Goal: Task Accomplishment & Management: Use online tool/utility

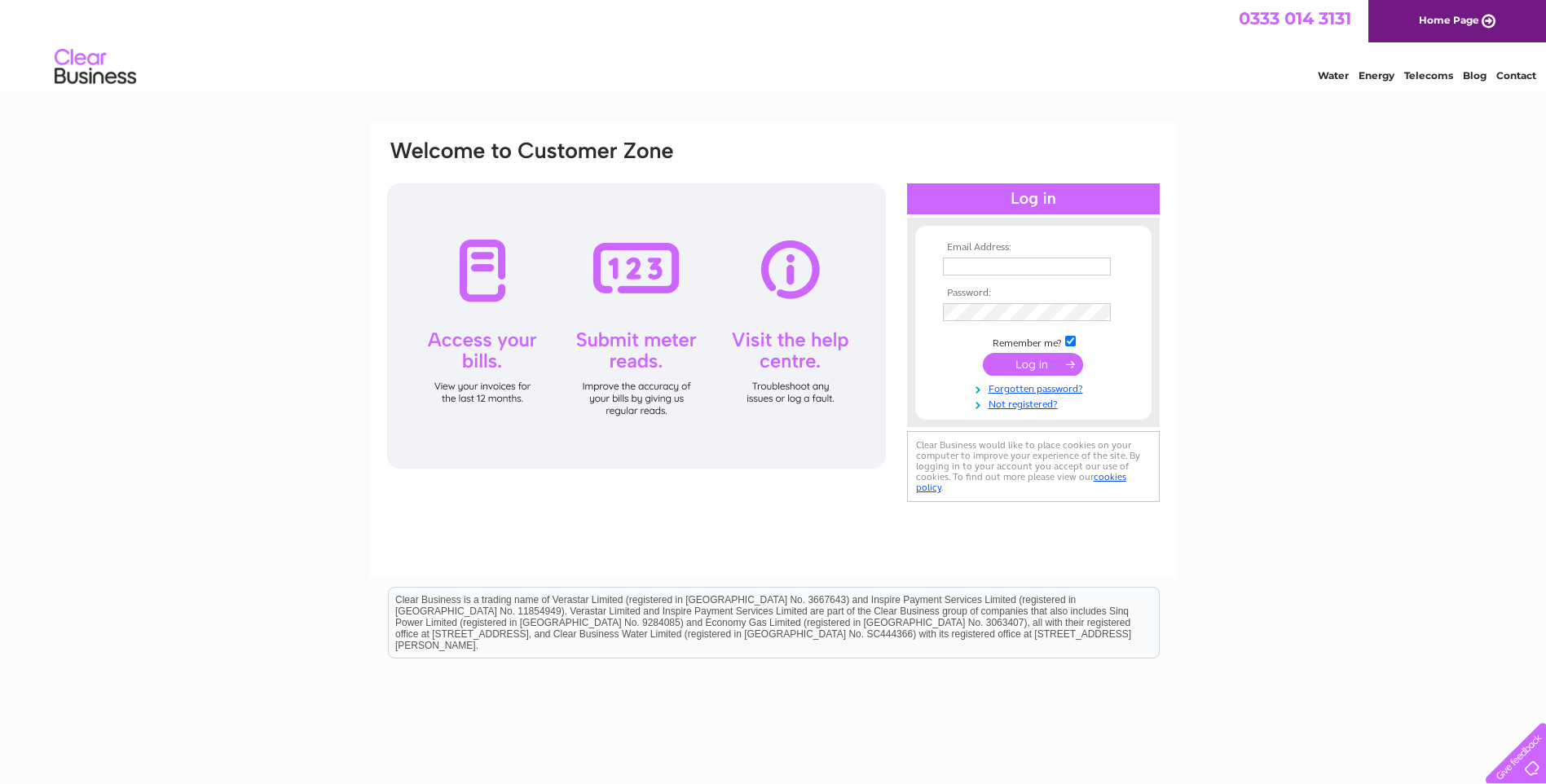
type input "[EMAIL_ADDRESS][PERSON_NAME][DOMAIN_NAME]"
click at [999, 368] on input "submit" at bounding box center [1032, 364] width 100 height 23
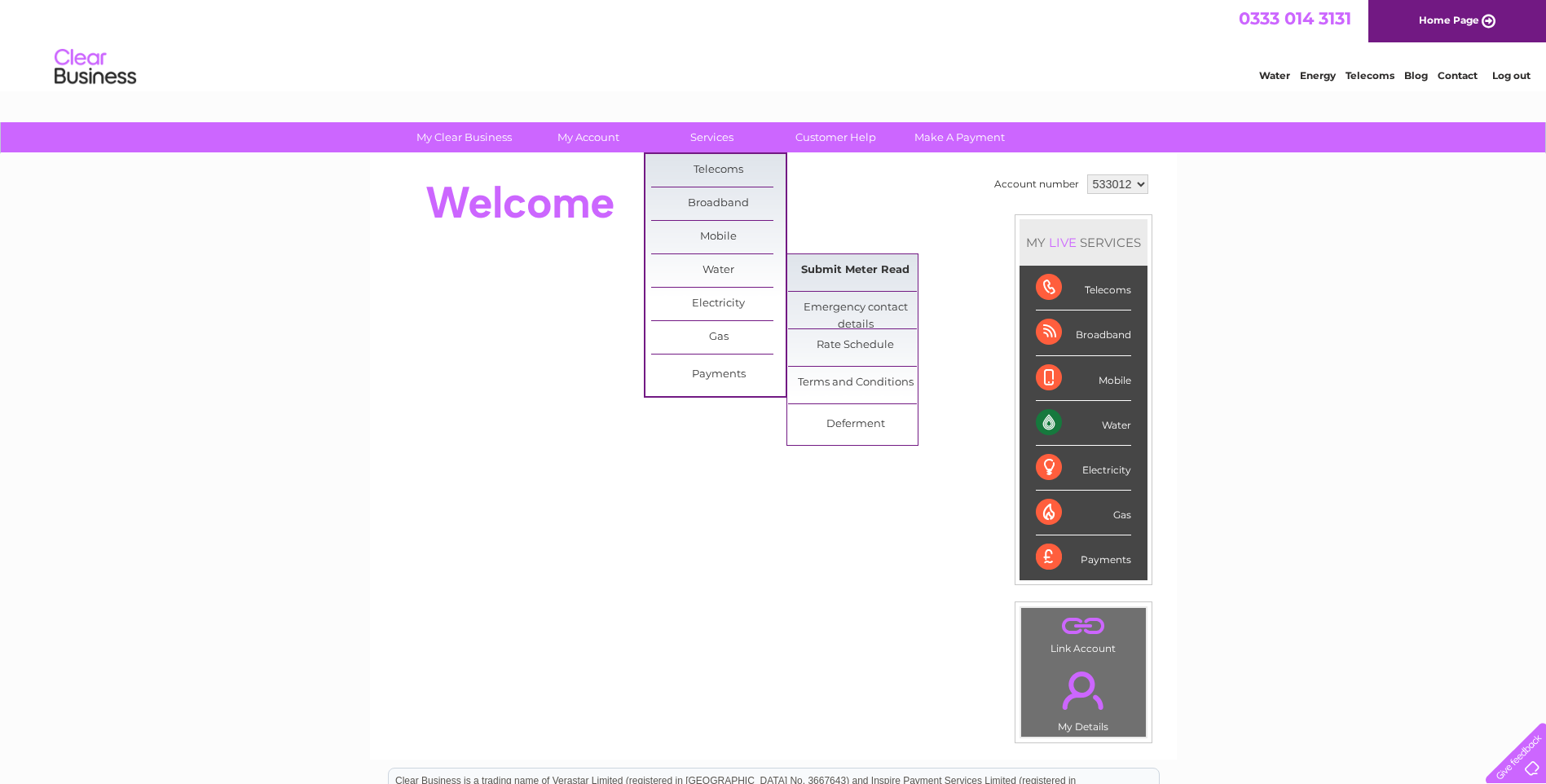
click at [847, 270] on link "Submit Meter Read" at bounding box center [855, 270] width 134 height 33
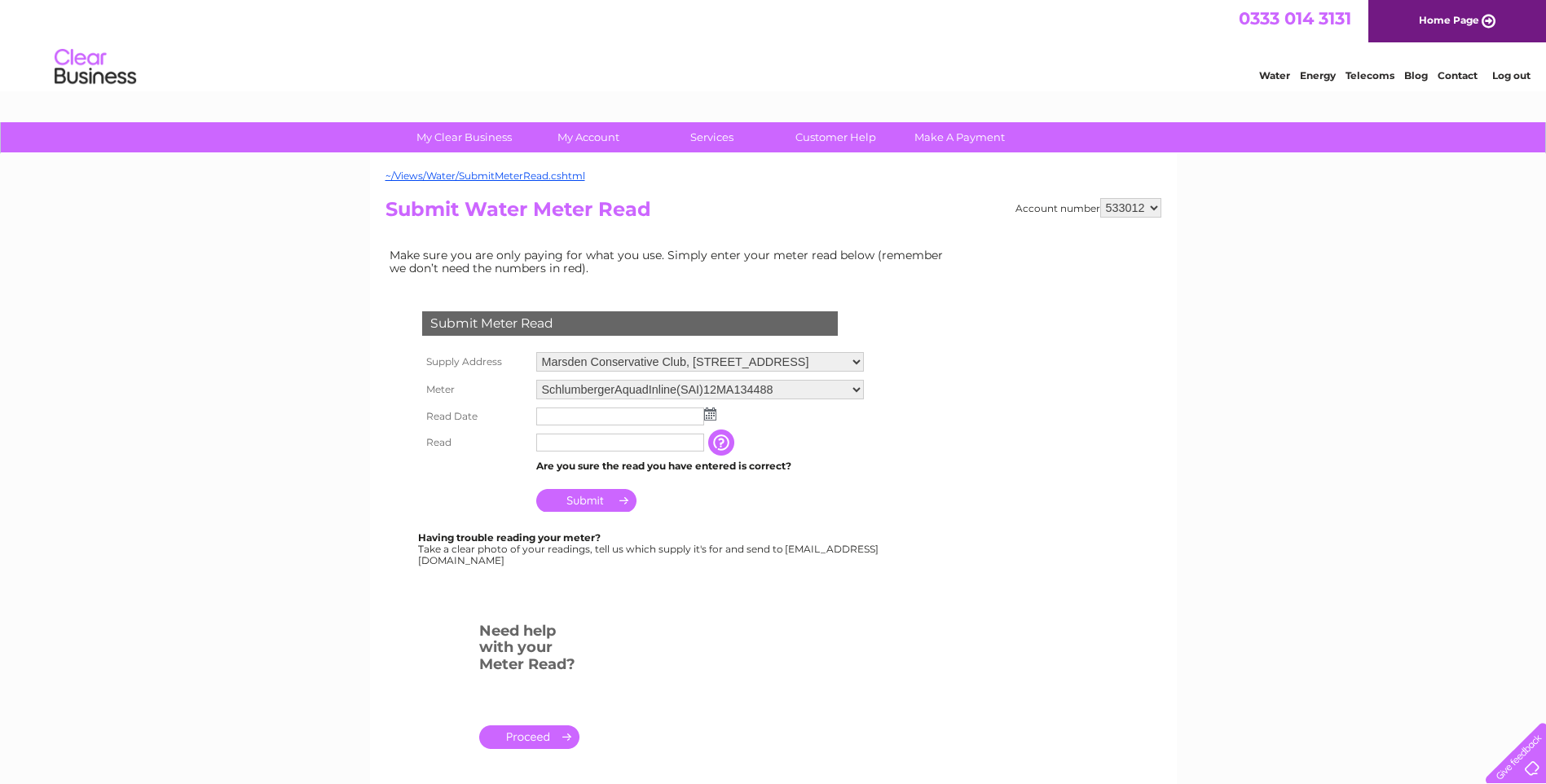
click at [708, 417] on img at bounding box center [710, 414] width 12 height 13
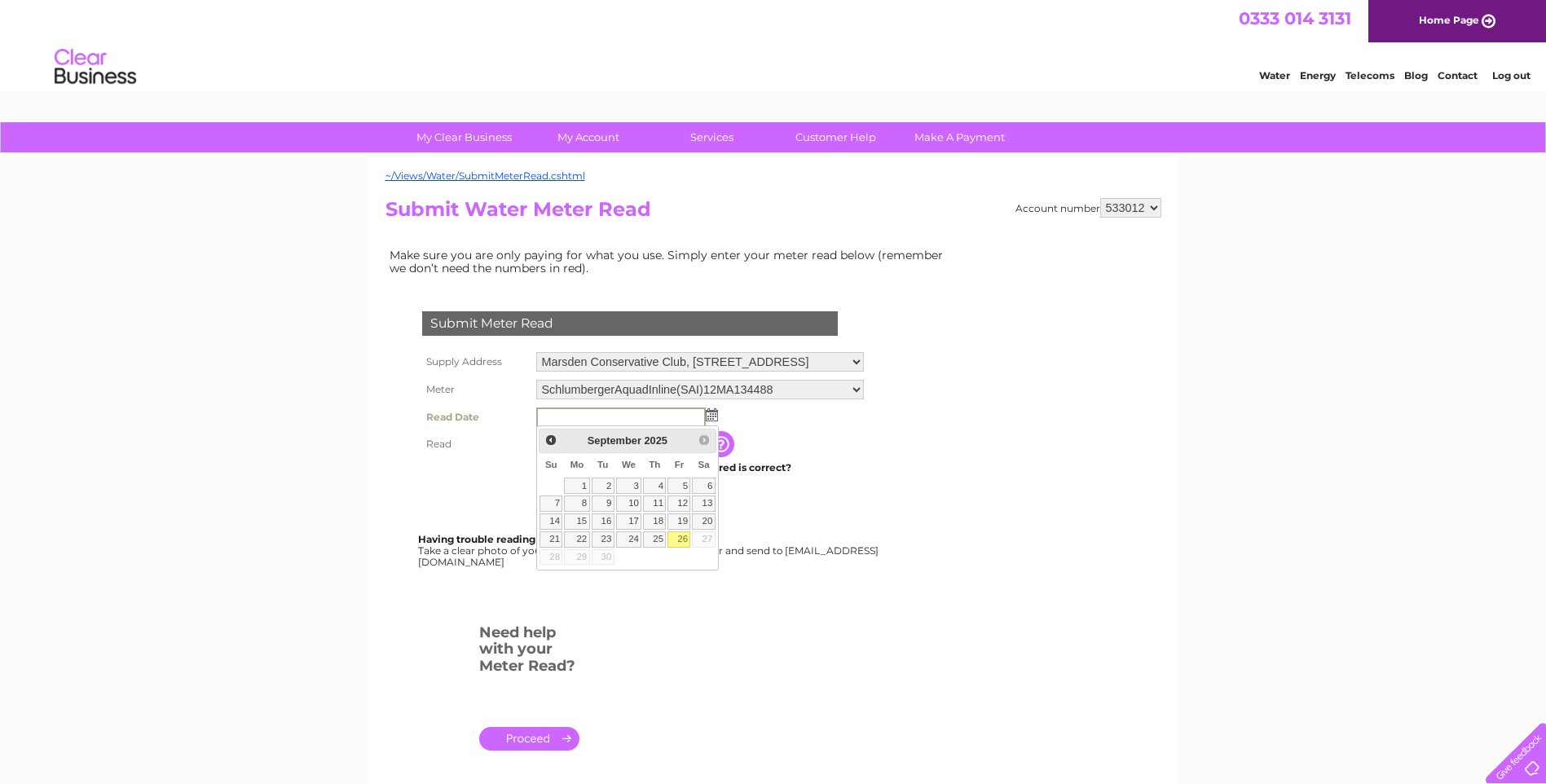
click at [687, 541] on link "26" at bounding box center [679, 539] width 23 height 16
type input "[DATE]"
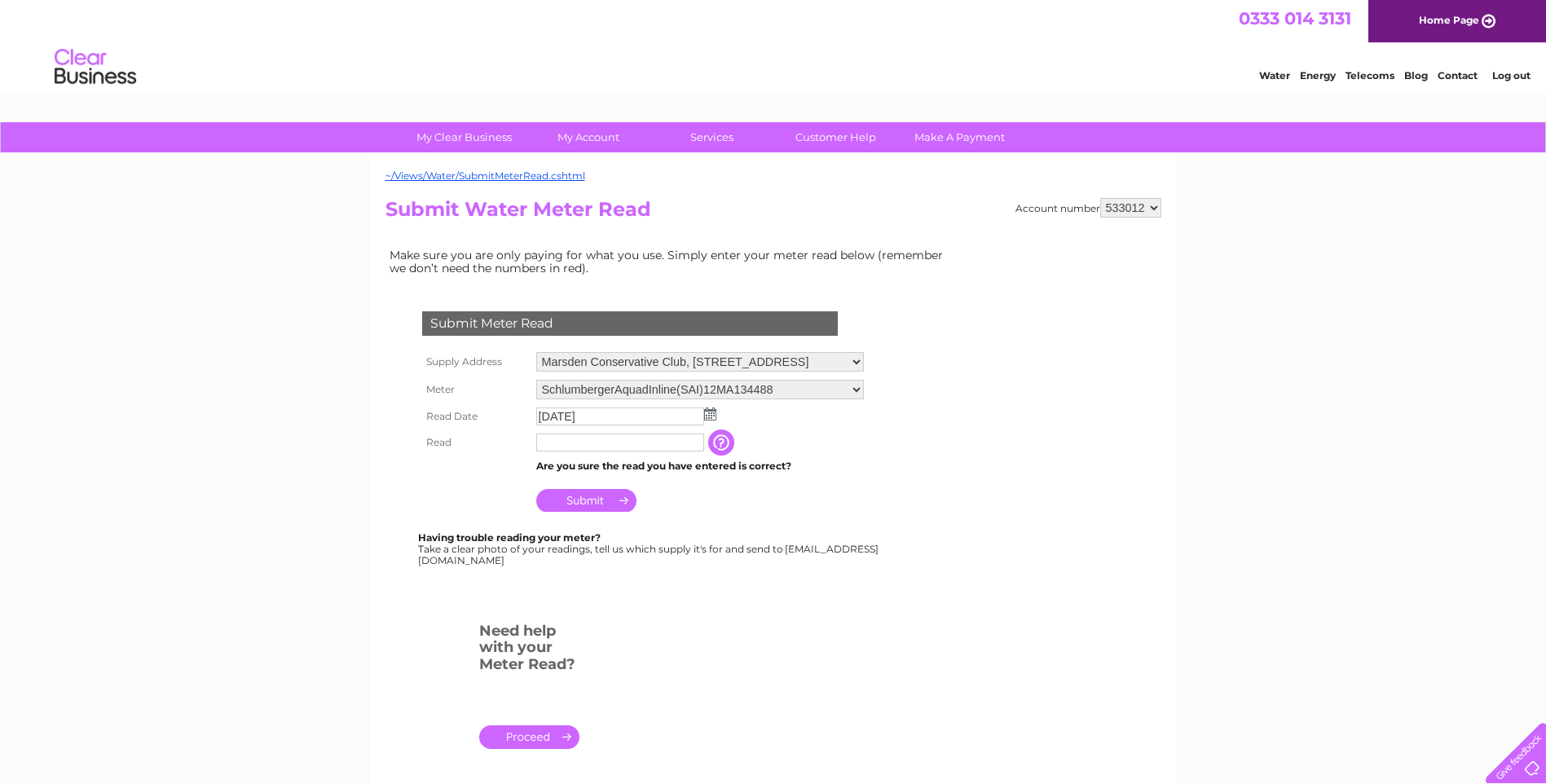
click at [595, 437] on input "text" at bounding box center [620, 442] width 168 height 18
type input "02546"
click at [590, 496] on input "Submit" at bounding box center [585, 502] width 100 height 23
